Goal: Find specific page/section: Find specific page/section

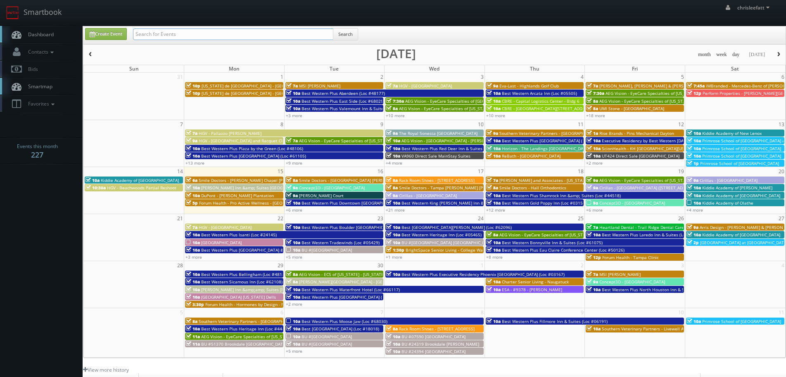
click at [211, 29] on input "text" at bounding box center [233, 34] width 200 height 12
type input "horizon the phoenix"
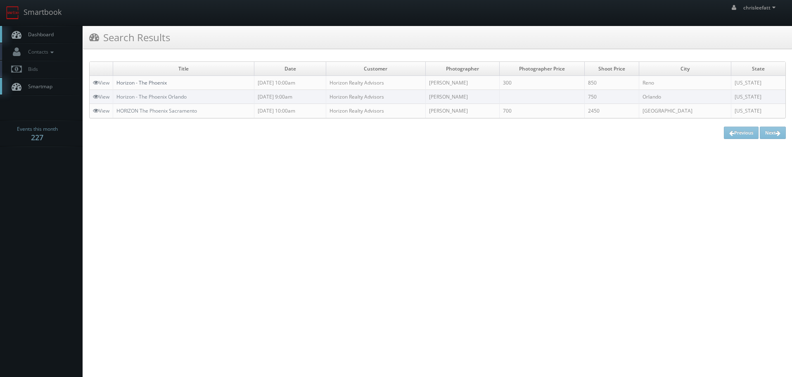
click at [162, 80] on link "Horizon - The Phoenix" at bounding box center [141, 82] width 50 height 7
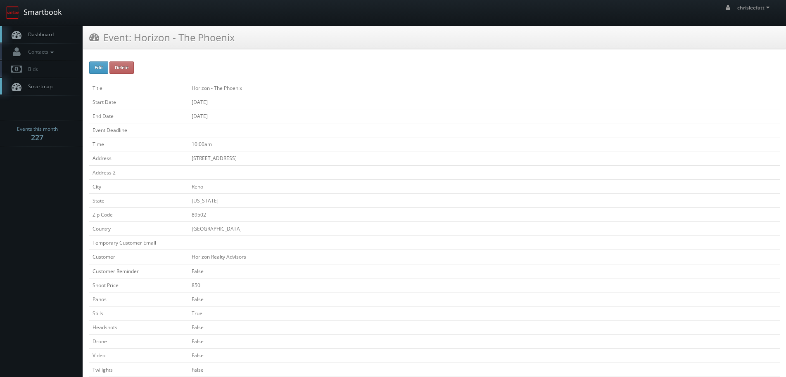
click at [14, 8] on img at bounding box center [12, 12] width 13 height 13
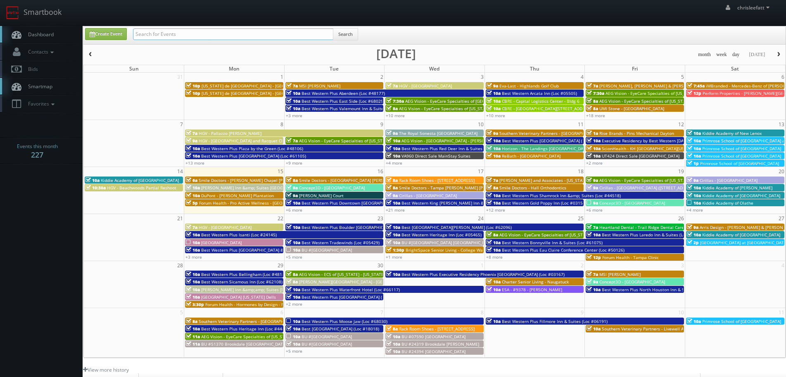
click at [189, 33] on input "text" at bounding box center [233, 34] width 200 height 12
type input "355 novato"
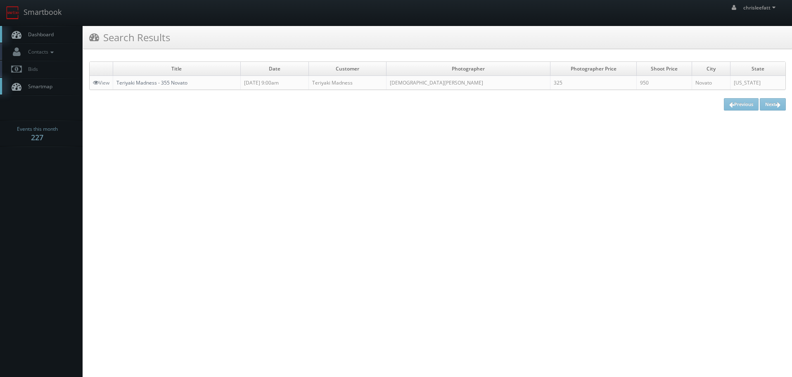
click at [179, 80] on link "Teriyaki Madness - 355 Novato" at bounding box center [151, 82] width 71 height 7
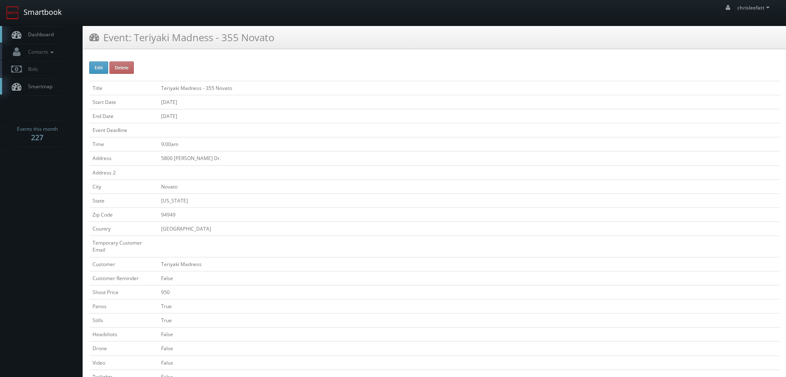
click at [52, 14] on link "Smartbook" at bounding box center [34, 13] width 68 height 26
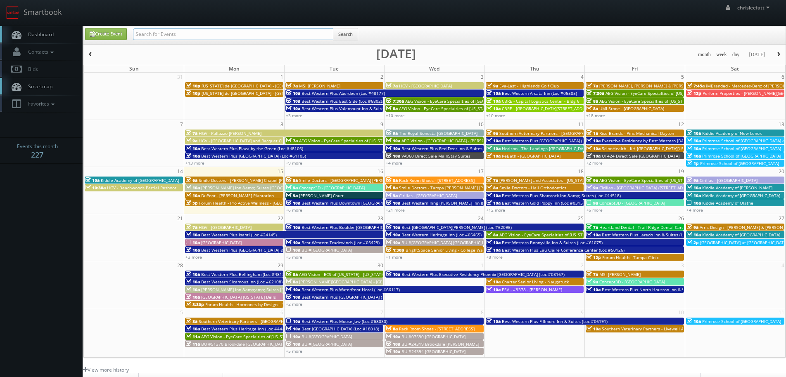
click at [250, 35] on input "text" at bounding box center [233, 34] width 200 height 12
type input "[STREET_ADDRESS]"
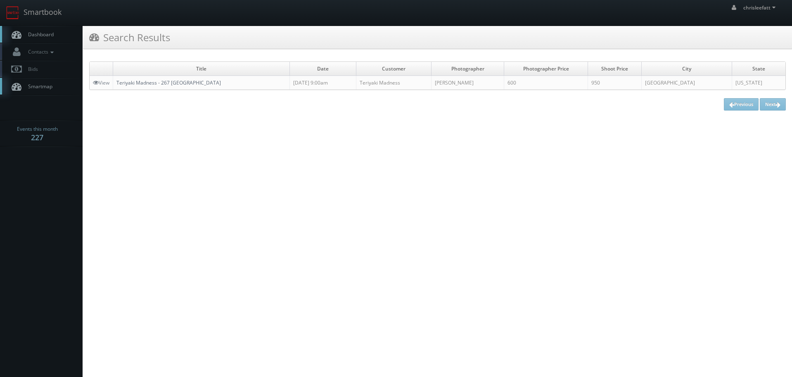
click at [158, 80] on link "Teriyaki Madness - 267 West Hartford" at bounding box center [168, 82] width 104 height 7
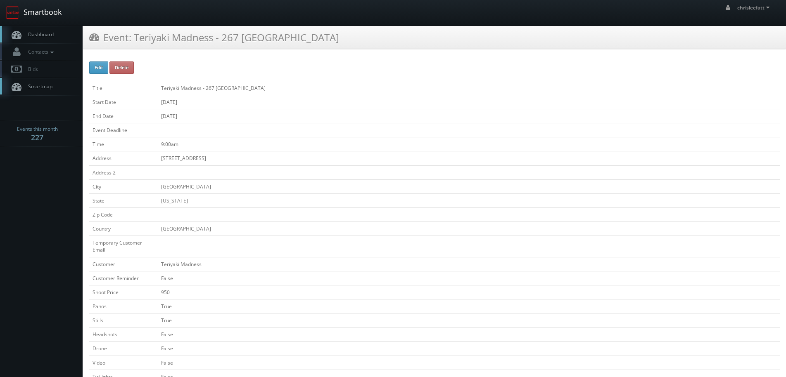
click at [53, 5] on link "Smartbook" at bounding box center [34, 13] width 68 height 26
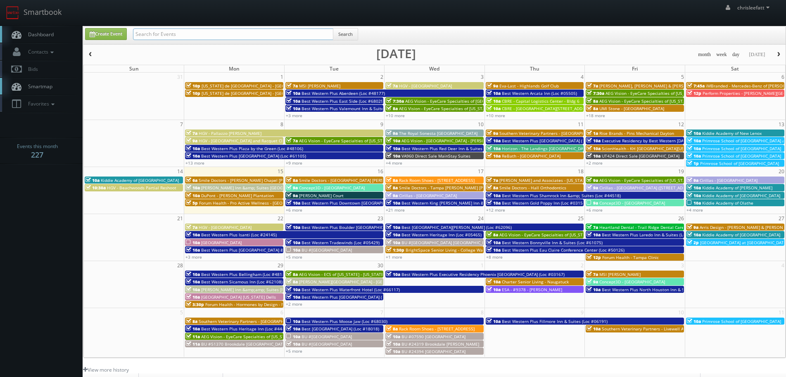
click at [163, 29] on input "text" at bounding box center [233, 34] width 200 height 12
type input "355 novato"
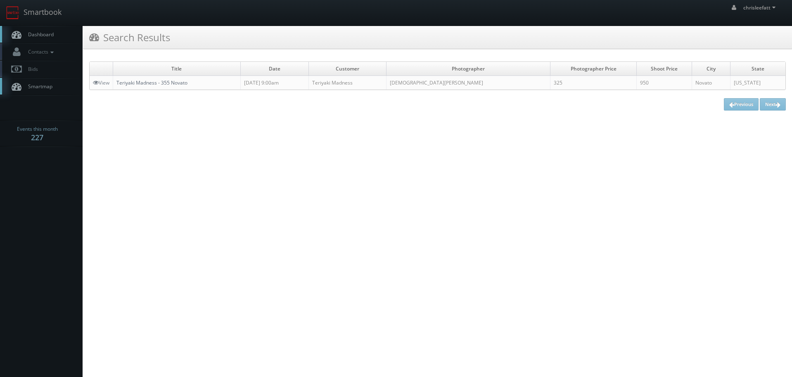
click at [154, 85] on link "Teriyaki Madness - 355 Novato" at bounding box center [151, 82] width 71 height 7
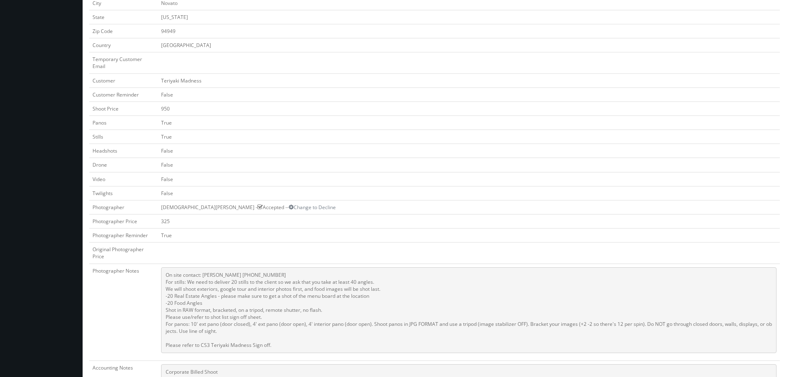
scroll to position [206, 0]
